Goal: Task Accomplishment & Management: Use online tool/utility

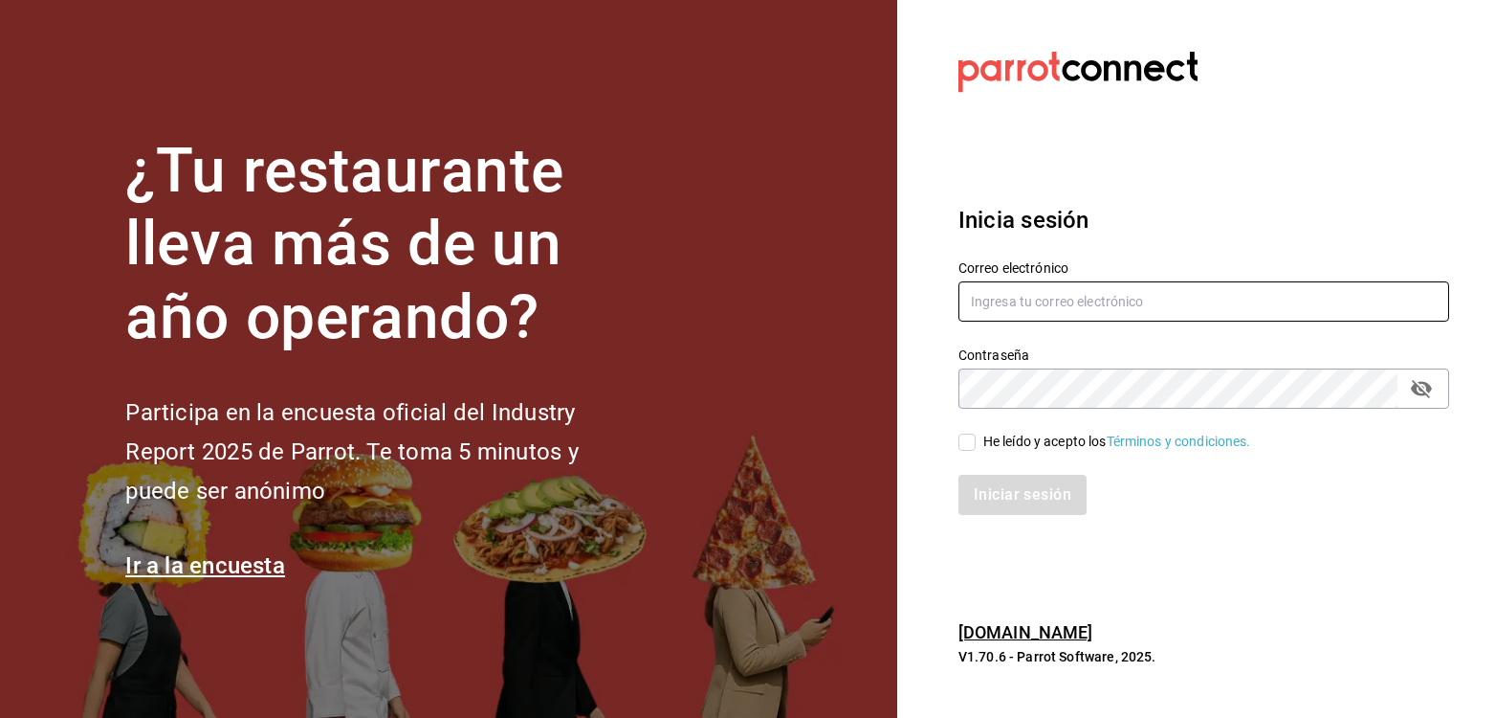
click at [990, 302] on input "text" at bounding box center [1204, 301] width 491 height 40
type input "[EMAIL_ADDRESS][DOMAIN_NAME]"
click at [961, 443] on input "He leído y acepto los Términos y condiciones." at bounding box center [967, 441] width 17 height 17
checkbox input "true"
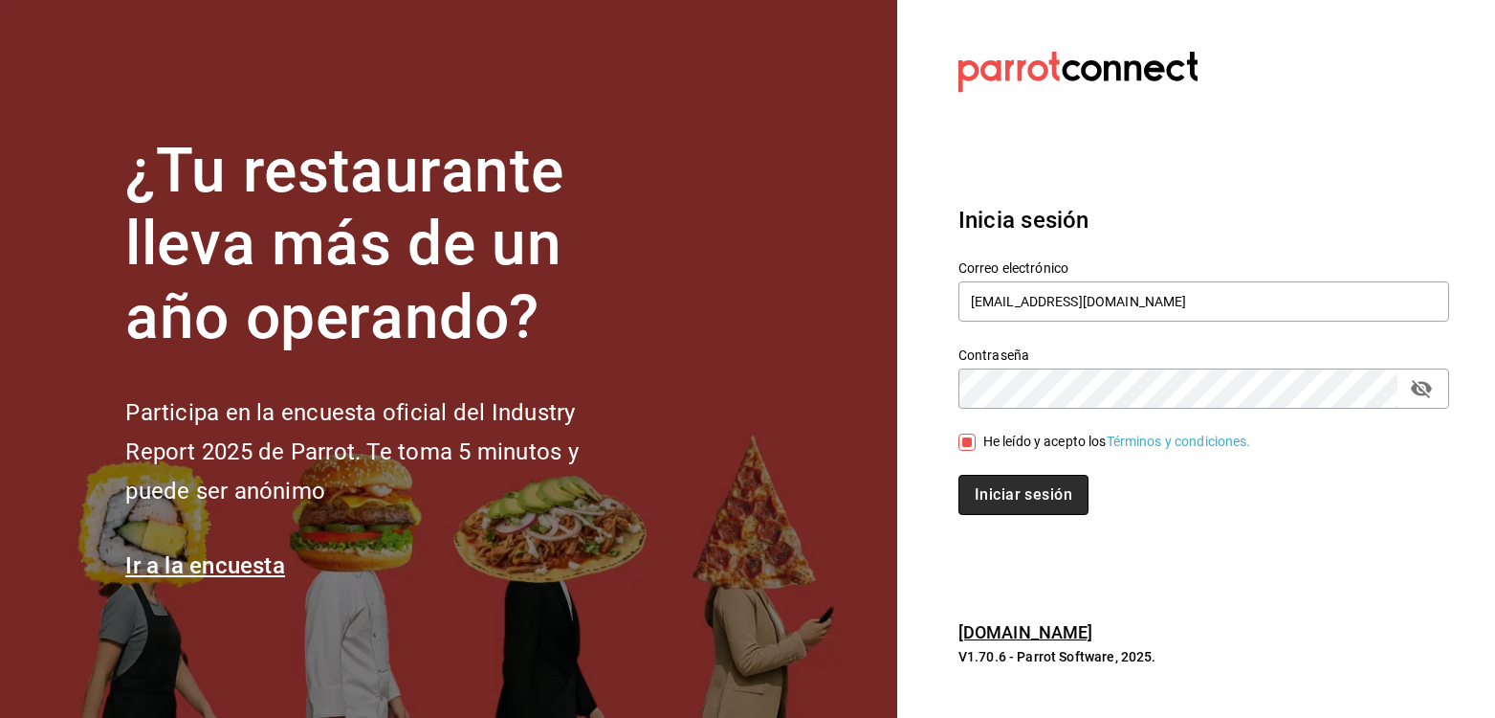
click at [991, 501] on button "Iniciar sesión" at bounding box center [1024, 495] width 130 height 40
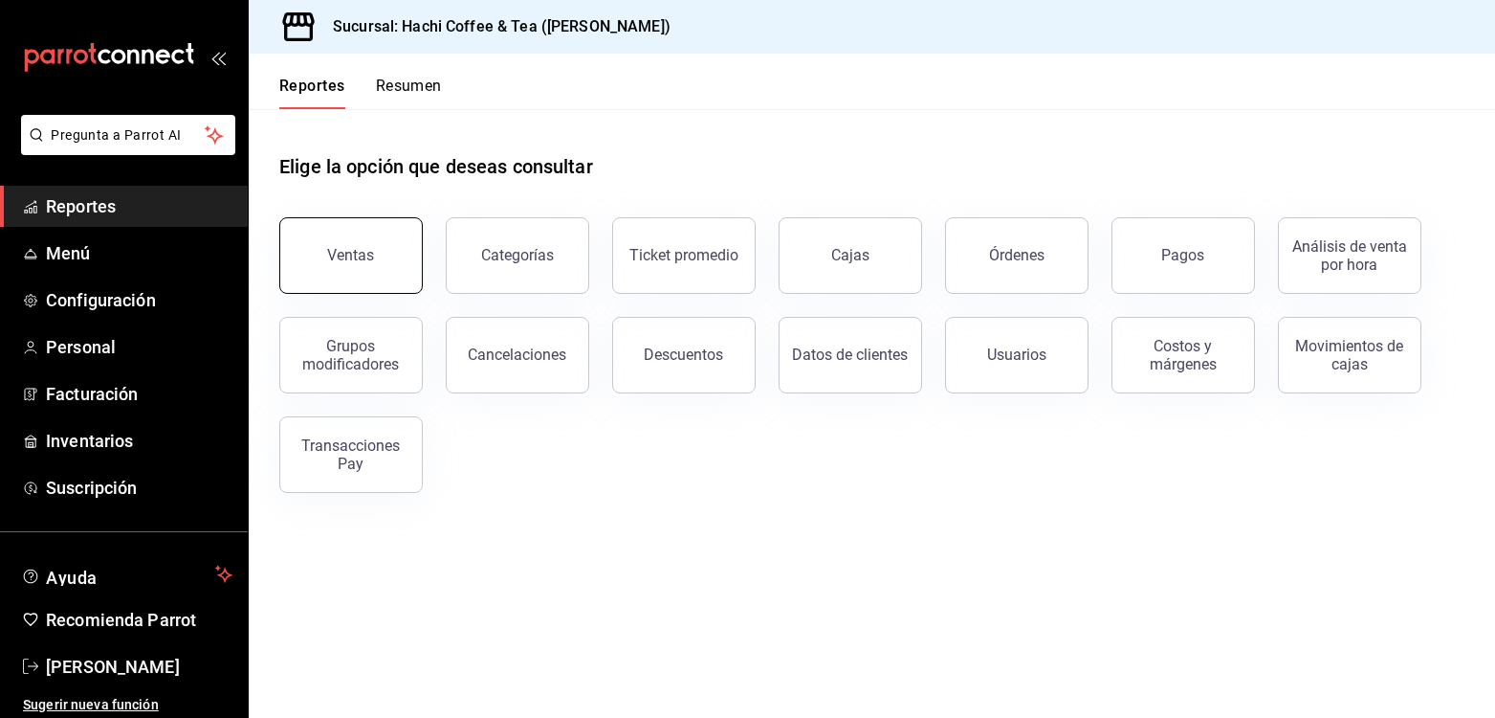
click at [342, 266] on button "Ventas" at bounding box center [351, 255] width 144 height 77
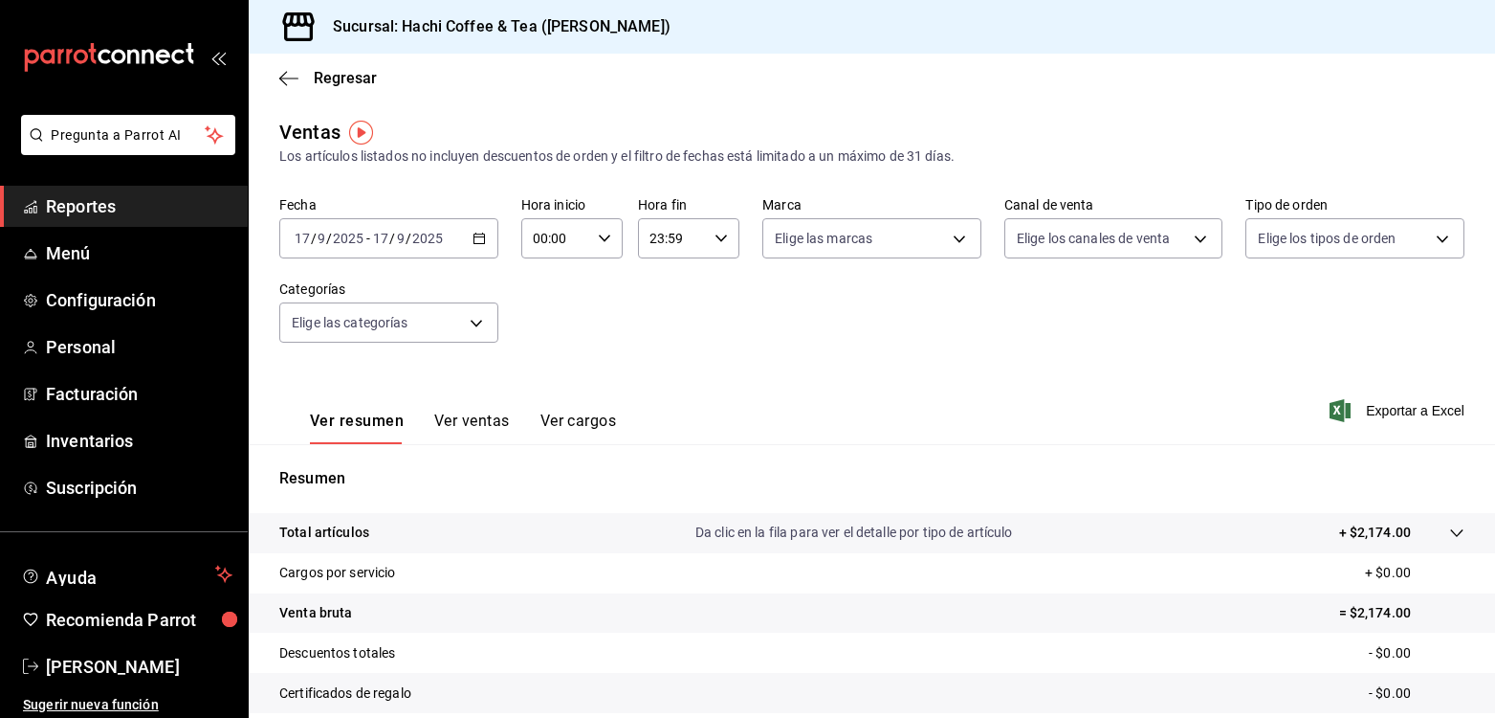
click at [122, 212] on span "Reportes" at bounding box center [139, 206] width 187 height 26
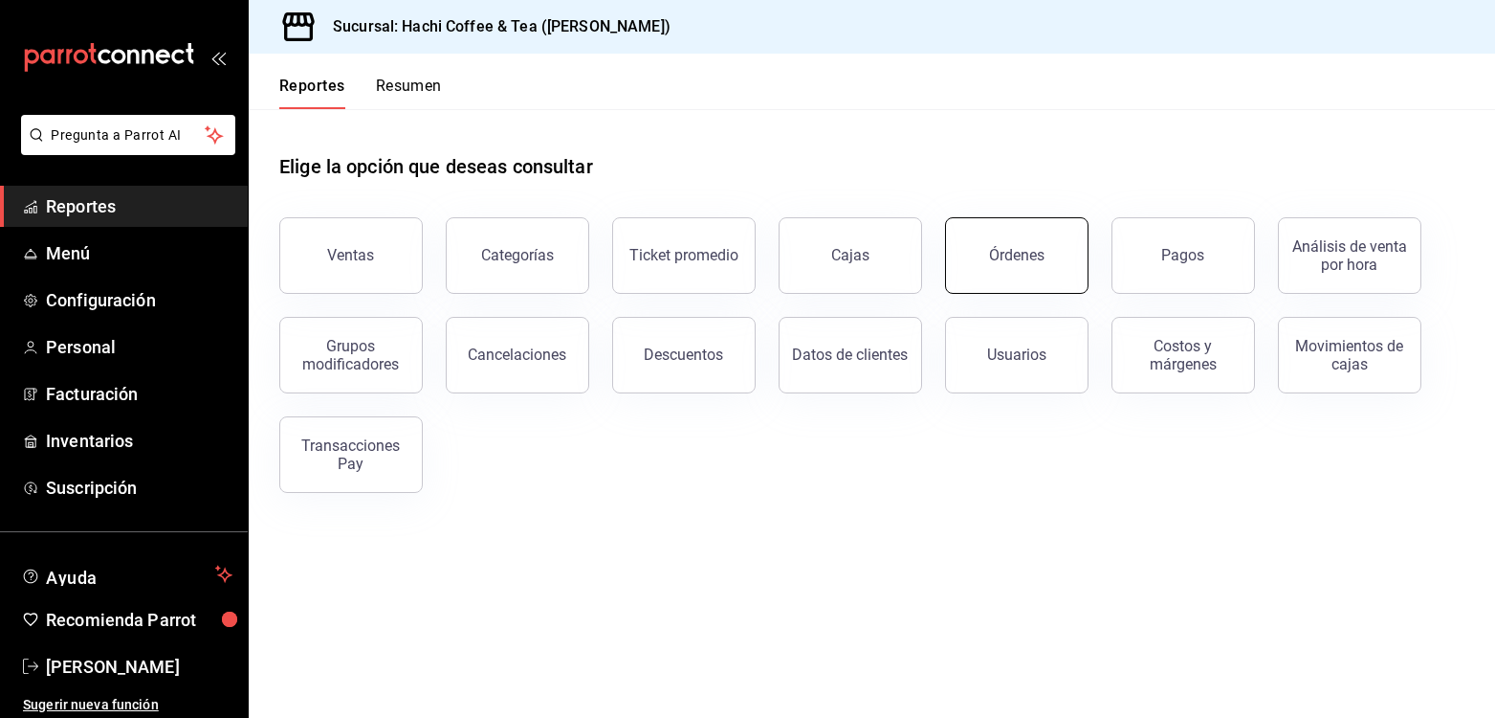
click at [1026, 245] on button "Órdenes" at bounding box center [1017, 255] width 144 height 77
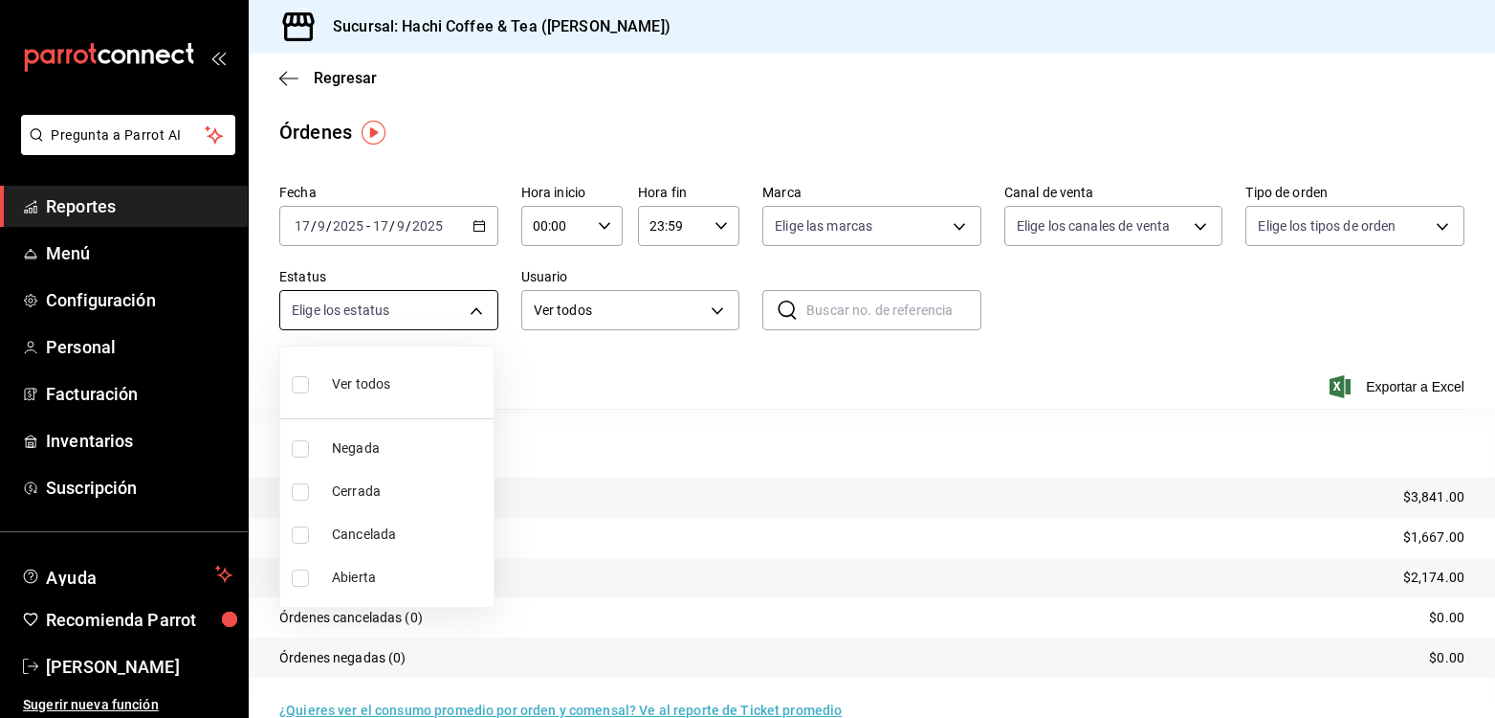
click at [475, 317] on body "Pregunta a Parrot AI Reportes Menú Configuración Personal Facturación Inventari…" at bounding box center [747, 359] width 1495 height 718
click at [298, 531] on input "checkbox" at bounding box center [300, 534] width 17 height 17
checkbox input "true"
type input "CANCELED"
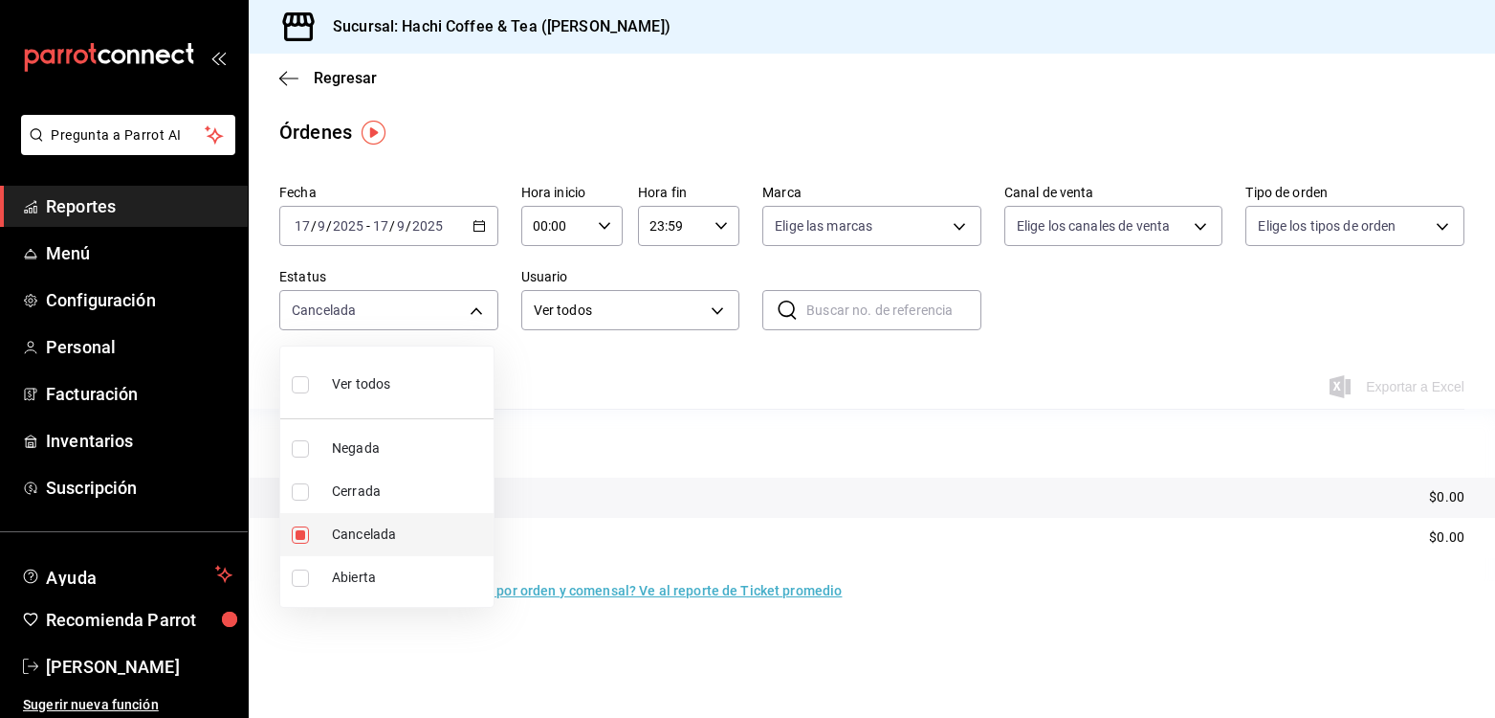
click at [298, 531] on input "checkbox" at bounding box center [300, 534] width 17 height 17
checkbox input "false"
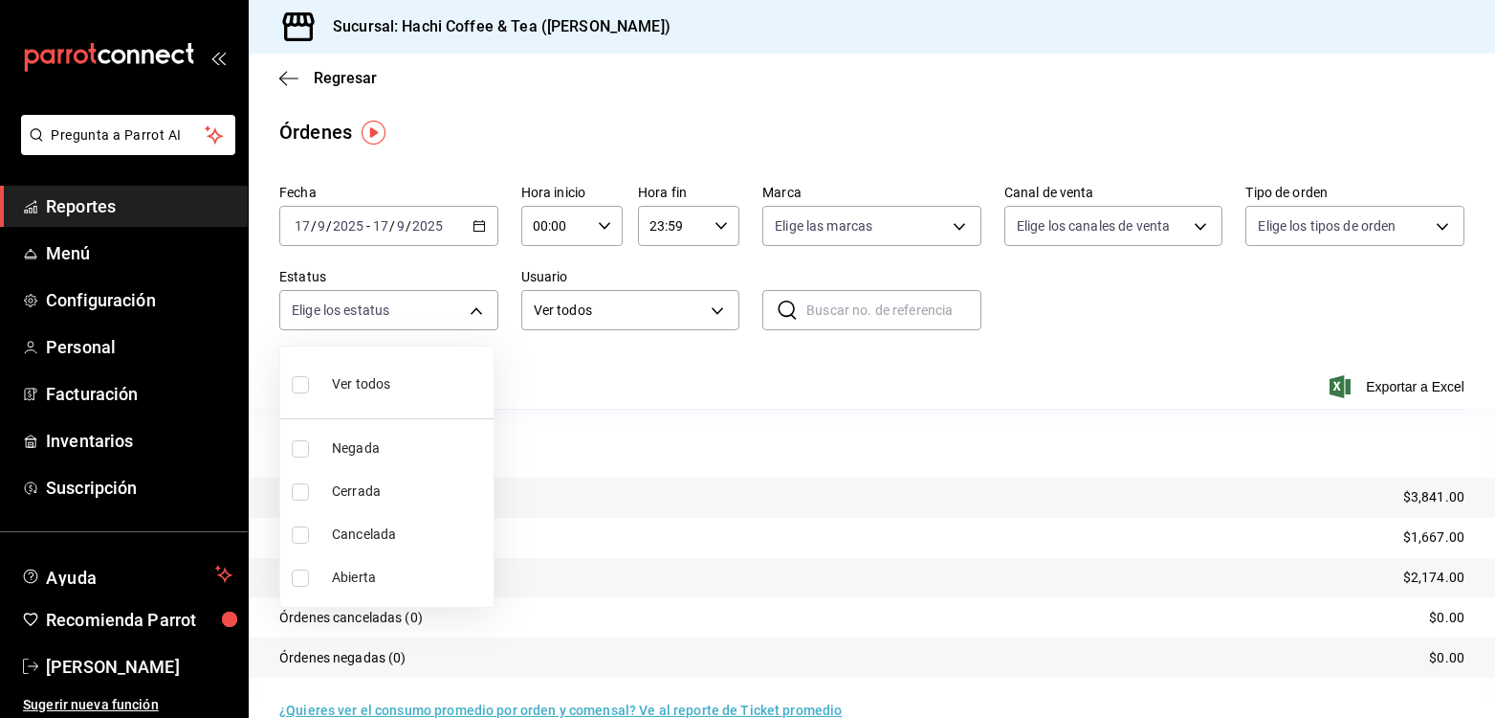
click at [806, 422] on div at bounding box center [747, 359] width 1495 height 718
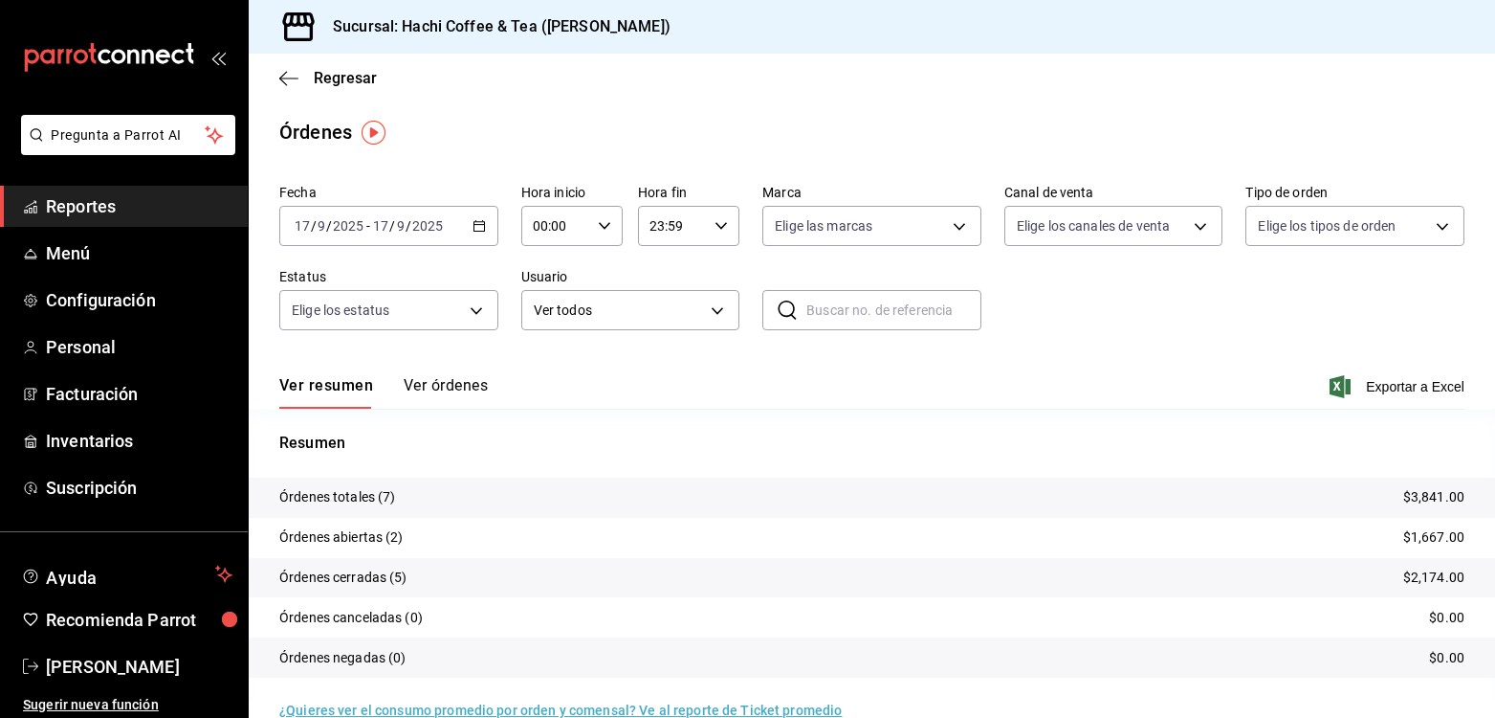
click at [121, 198] on span "Reportes" at bounding box center [139, 206] width 187 height 26
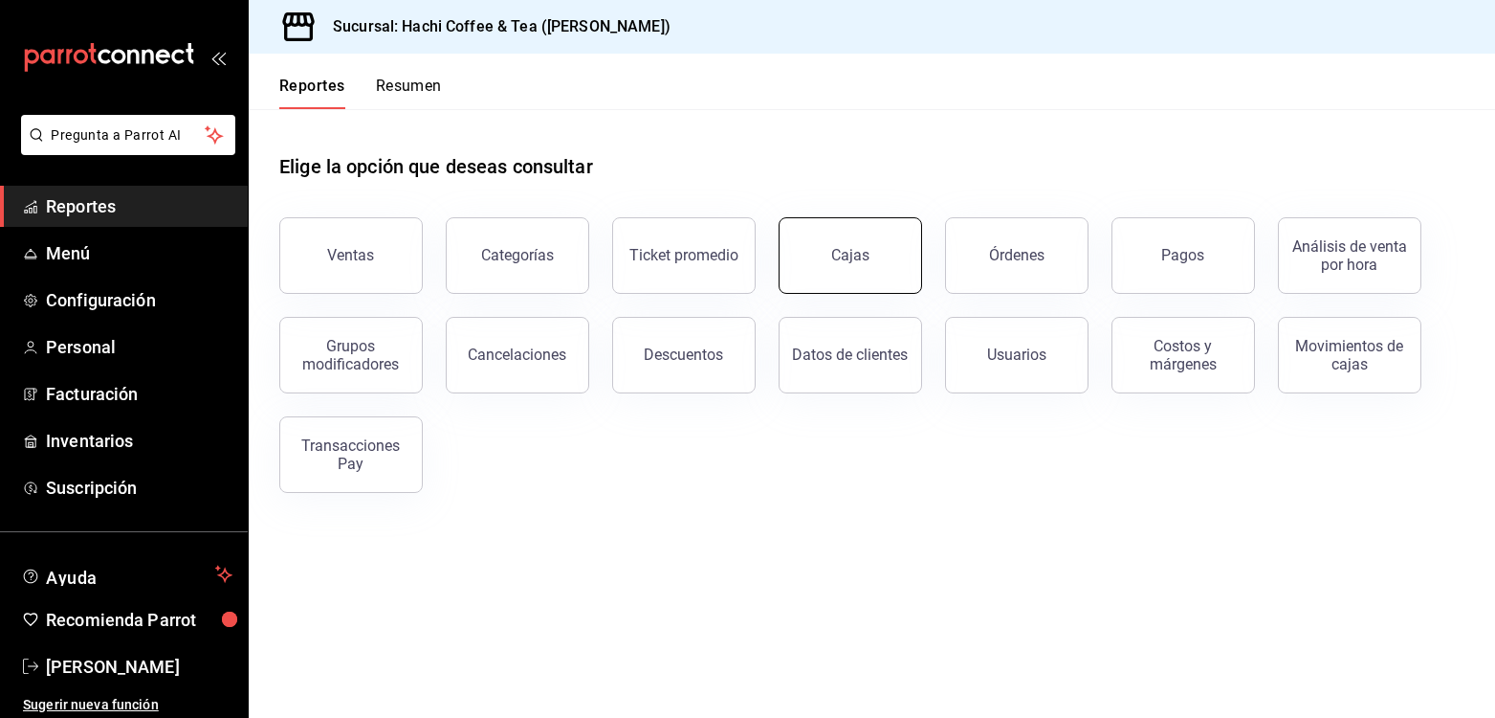
click at [864, 251] on div "Cajas" at bounding box center [850, 255] width 39 height 23
